Goal: Information Seeking & Learning: Find specific fact

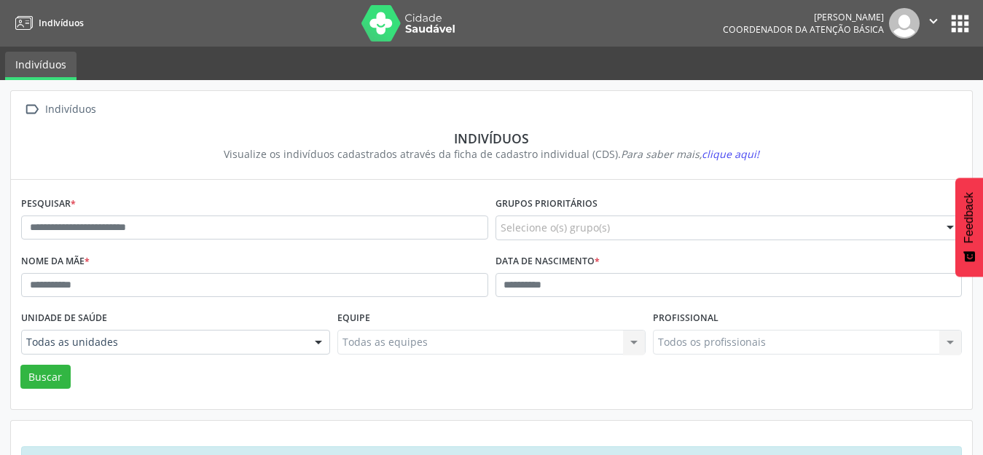
click at [93, 246] on div "Pesquisar *" at bounding box center [254, 222] width 474 height 58
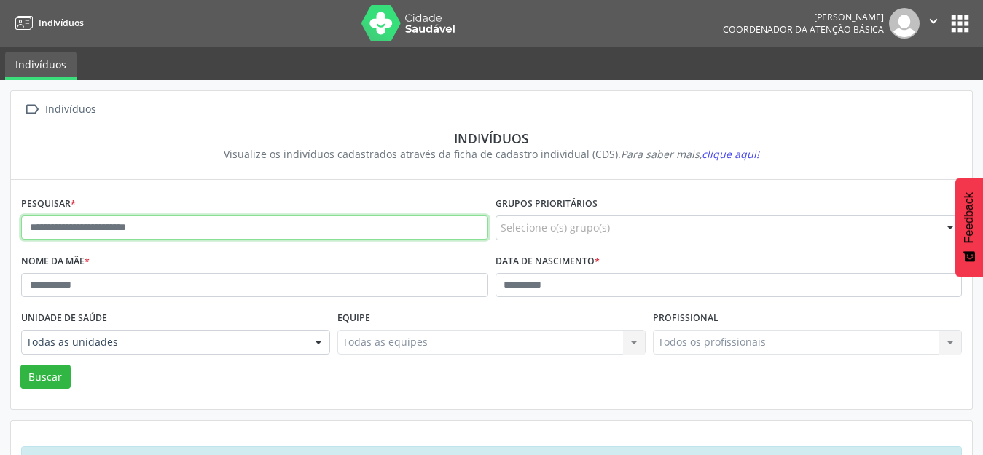
click at [85, 238] on input "text" at bounding box center [254, 228] width 467 height 25
paste input "**********"
click at [20, 365] on button "Buscar" at bounding box center [45, 377] width 50 height 25
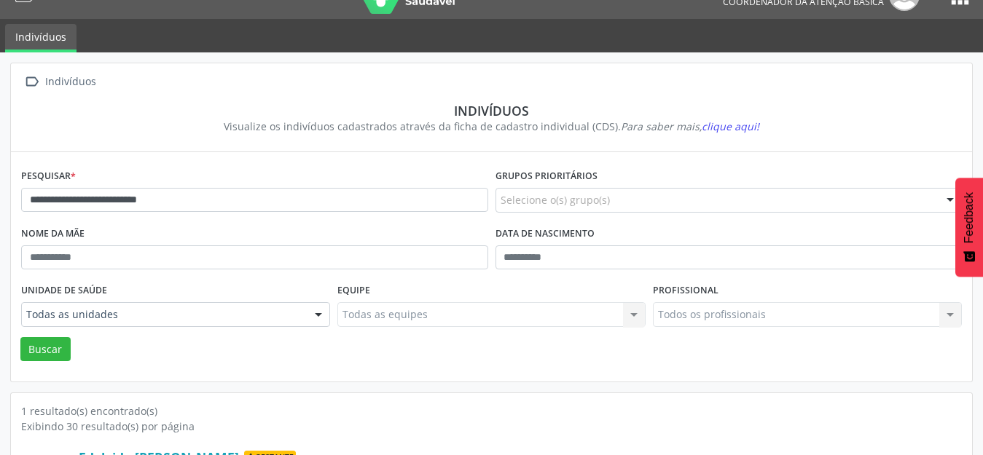
scroll to position [139, 0]
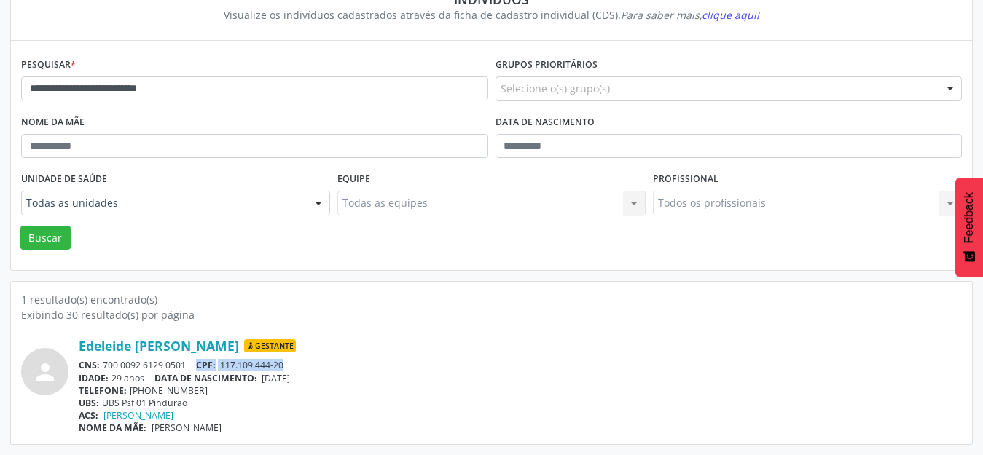
drag, startPoint x: 292, startPoint y: 367, endPoint x: 196, endPoint y: 364, distance: 96.2
click at [196, 364] on div "CNS: 700 0092 6129 0501 CPF: 117.109.444-20" at bounding box center [520, 365] width 883 height 12
copy div "CPF: 117.109.444-20"
click at [239, 343] on link "Edeleide [PERSON_NAME]" at bounding box center [159, 346] width 160 height 16
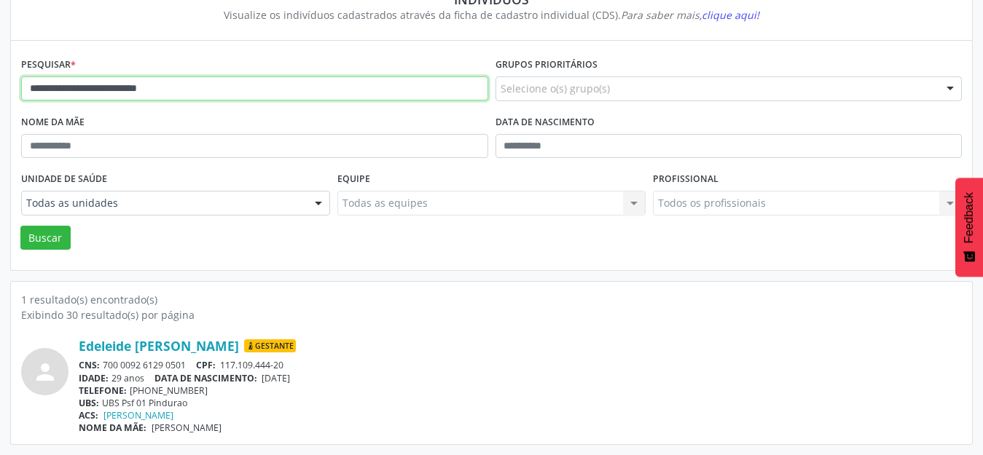
click at [130, 88] on input "**********" at bounding box center [254, 88] width 467 height 25
paste input "text"
type input "**********"
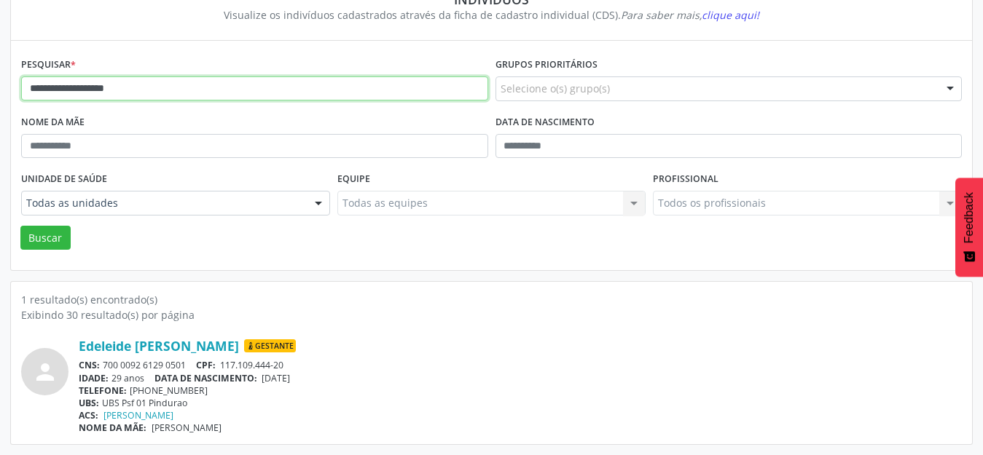
click at [20, 226] on button "Buscar" at bounding box center [45, 238] width 50 height 25
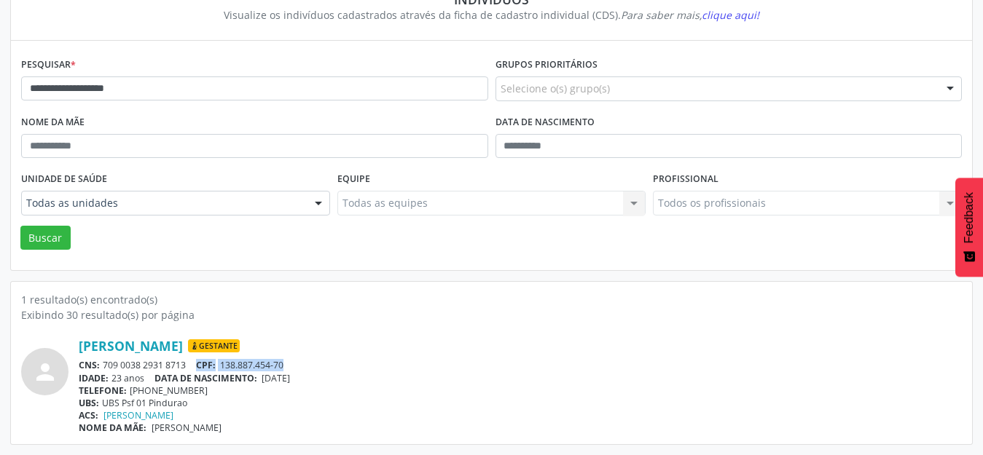
drag, startPoint x: 293, startPoint y: 364, endPoint x: 197, endPoint y: 360, distance: 96.2
click at [197, 360] on div "CNS: 709 0038 2931 8713 CPF: 138.887.454-70" at bounding box center [520, 365] width 883 height 12
copy div "CPF: 138.887.454-70"
click at [177, 341] on link "[PERSON_NAME]" at bounding box center [131, 346] width 104 height 16
drag, startPoint x: 108, startPoint y: 345, endPoint x: 219, endPoint y: 345, distance: 110.7
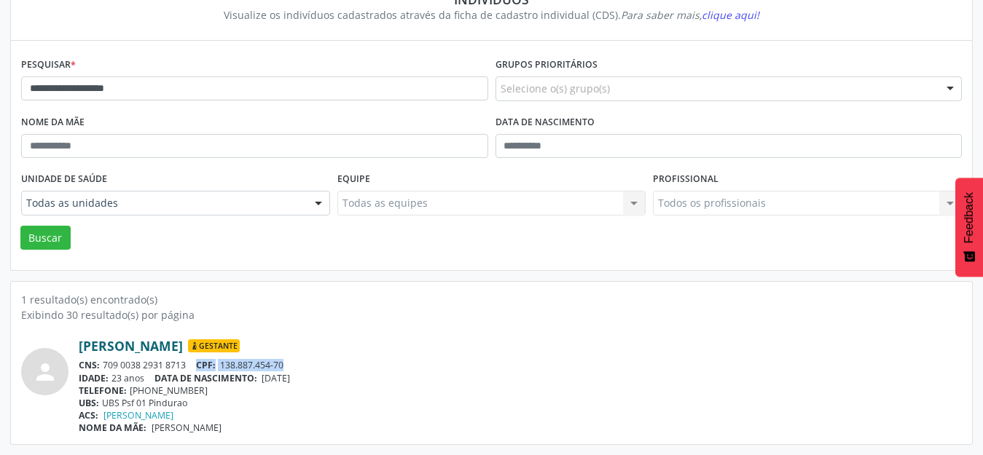
click at [219, 345] on div "person Monick Inasuy Simoes Gestante CNS: 709 0038 2931 8713 CPF: 138.887.454-7…" at bounding box center [491, 386] width 941 height 96
copy div "[PERSON_NAME]"
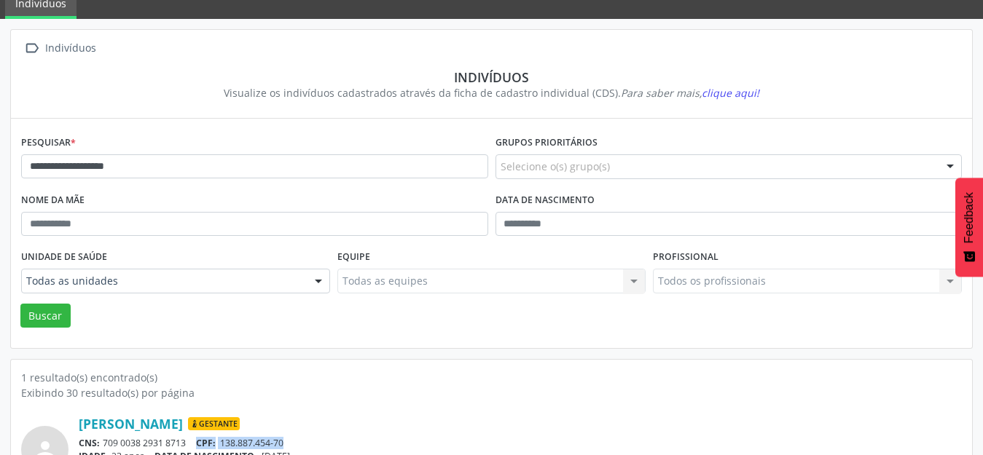
scroll to position [0, 0]
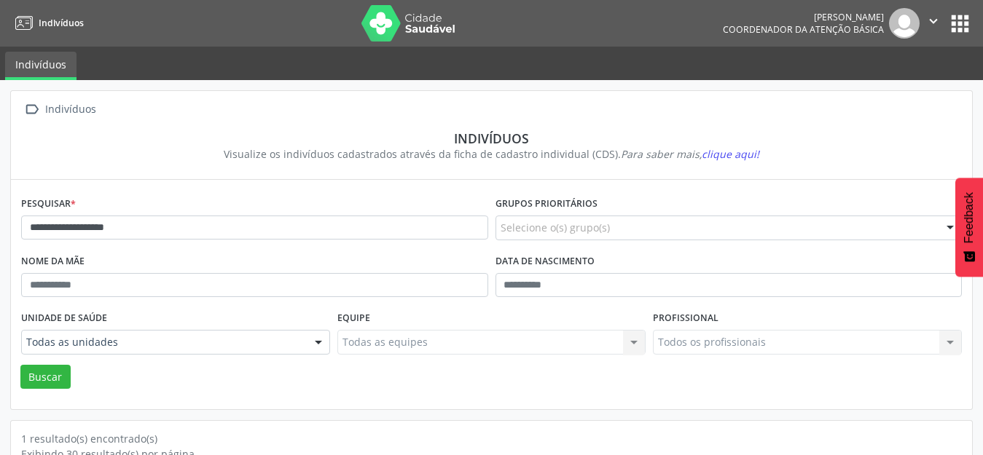
click at [938, 27] on icon "" at bounding box center [933, 21] width 16 height 16
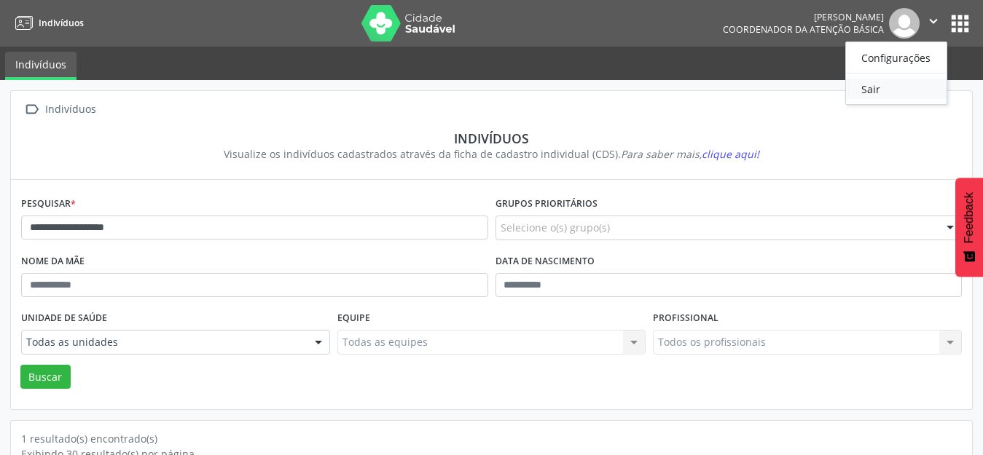
click at [896, 85] on link "Sair" at bounding box center [896, 89] width 101 height 20
